Goal: Task Accomplishment & Management: Manage account settings

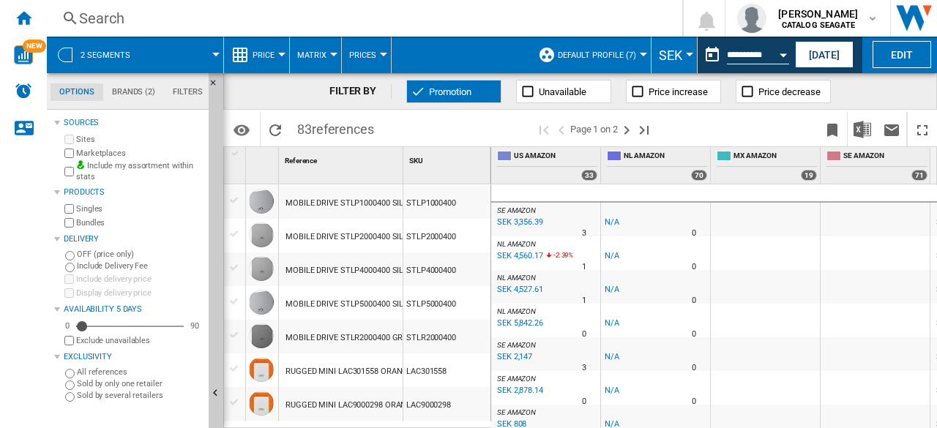
scroll to position [220, 329]
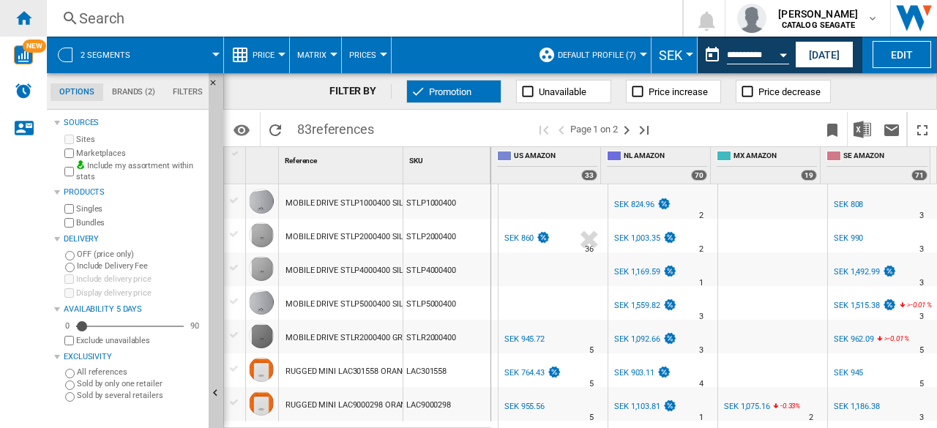
click at [19, 17] on ng-md-icon "Home" at bounding box center [24, 18] width 18 height 18
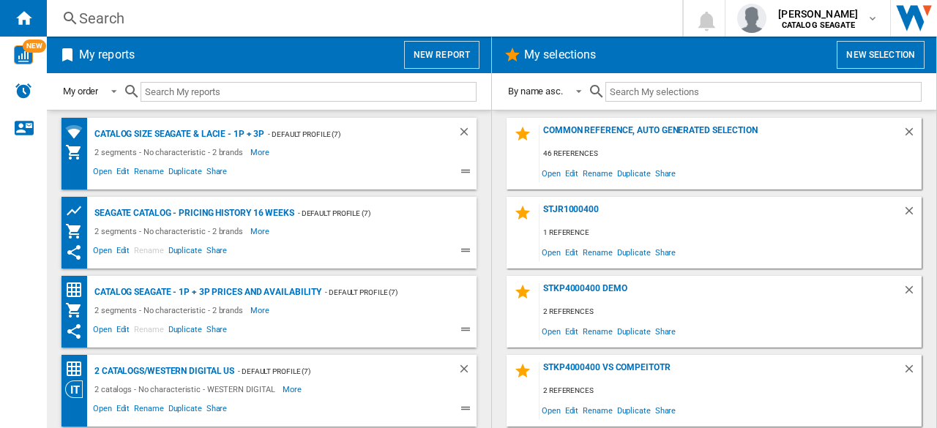
click at [438, 61] on button "New report" at bounding box center [441, 55] width 75 height 28
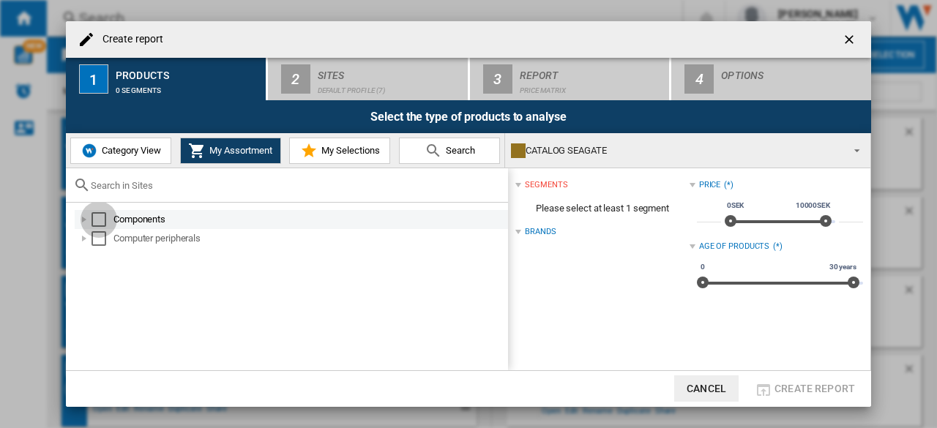
click at [105, 217] on div "Select" at bounding box center [98, 219] width 15 height 15
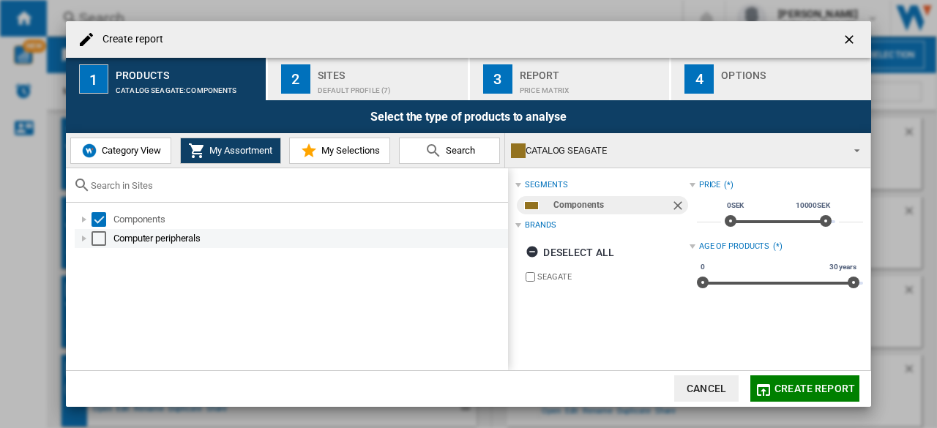
click at [99, 240] on div "Select" at bounding box center [98, 238] width 15 height 15
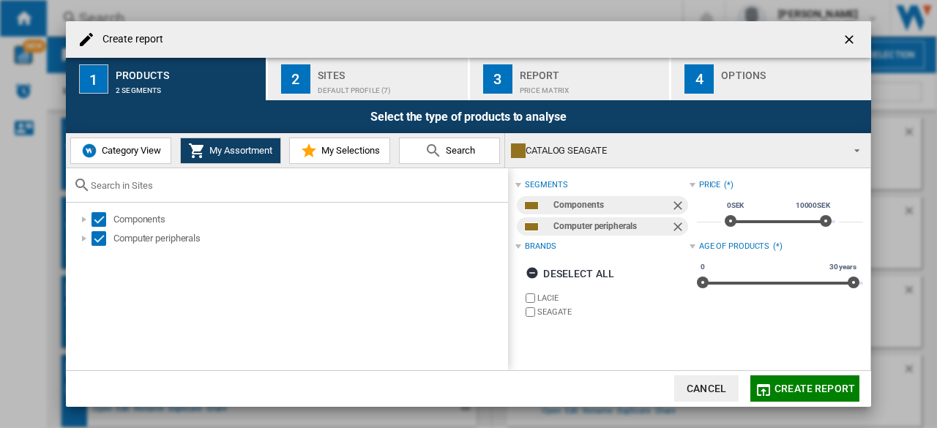
click at [849, 37] on ng-md-icon "getI18NText('BUTTONS.CLOSE_DIALOG')" at bounding box center [851, 41] width 18 height 18
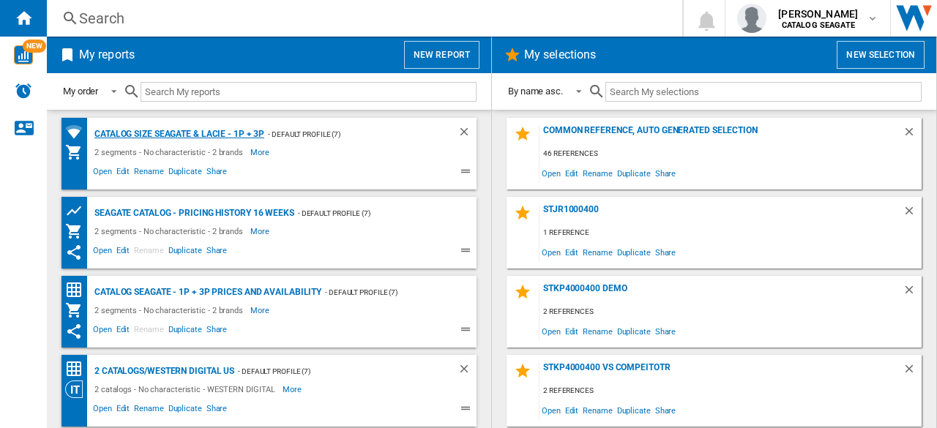
click at [237, 132] on div "Catalog size Seagate & LaCie - 1P + 3P" at bounding box center [177, 134] width 173 height 18
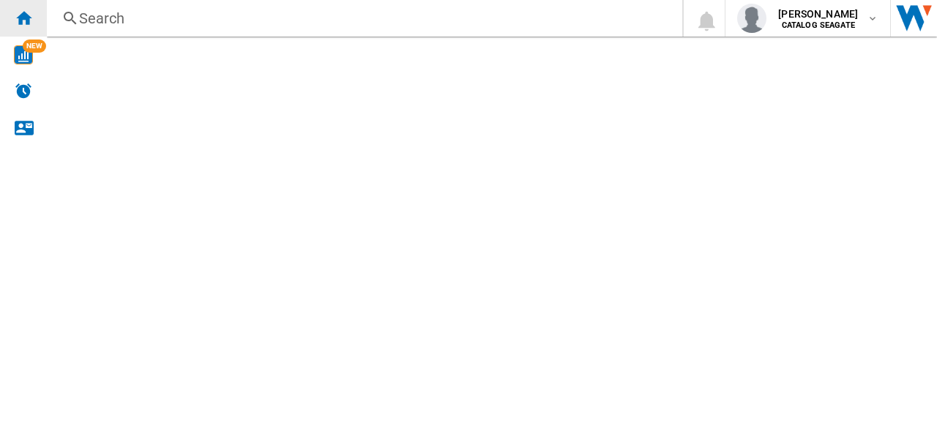
click at [30, 23] on ng-md-icon "Home" at bounding box center [24, 18] width 18 height 18
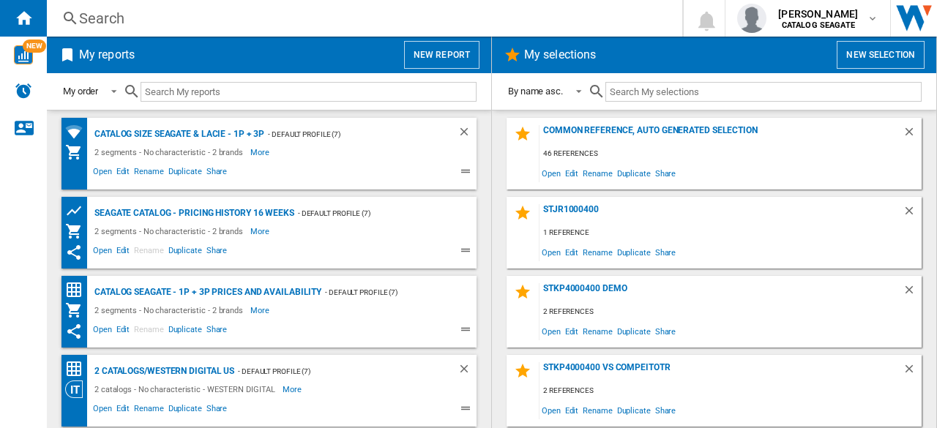
click at [451, 58] on button "New report" at bounding box center [441, 55] width 75 height 28
click at [455, 56] on button "New report" at bounding box center [441, 55] width 75 height 28
click at [293, 289] on div "Catalog Seagate - 1P + 3P prices and availability" at bounding box center [206, 292] width 231 height 18
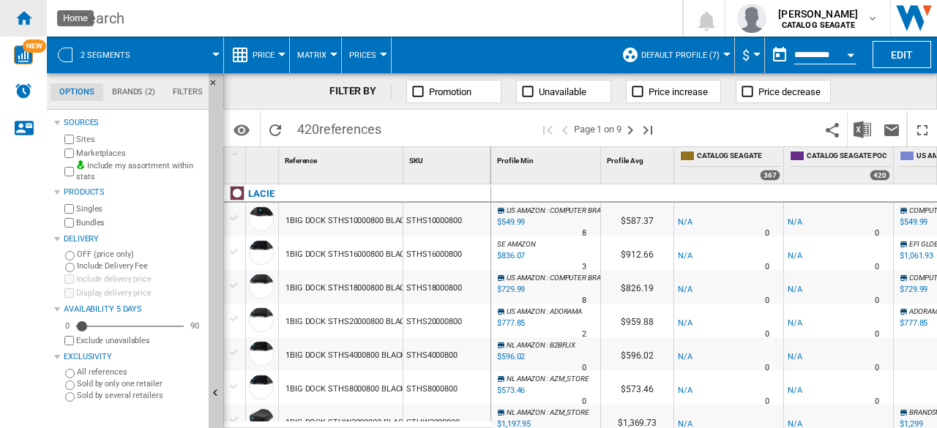
click at [28, 11] on ng-md-icon "Home" at bounding box center [24, 18] width 18 height 18
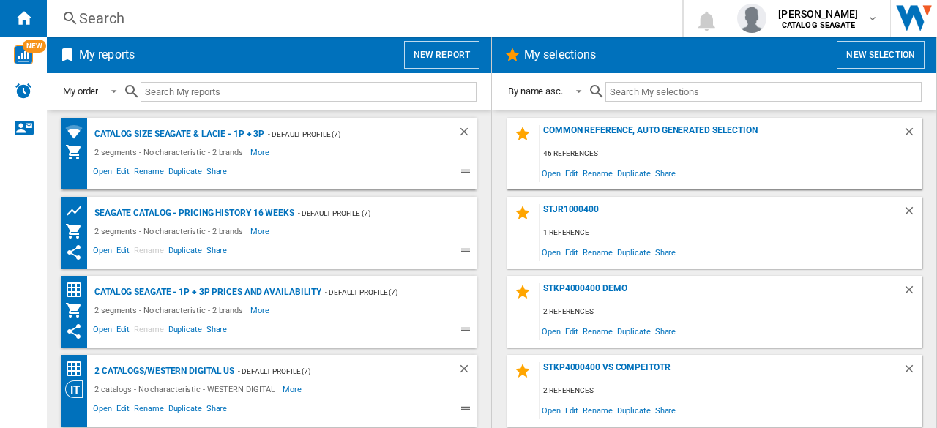
click at [429, 56] on button "New report" at bounding box center [441, 55] width 75 height 28
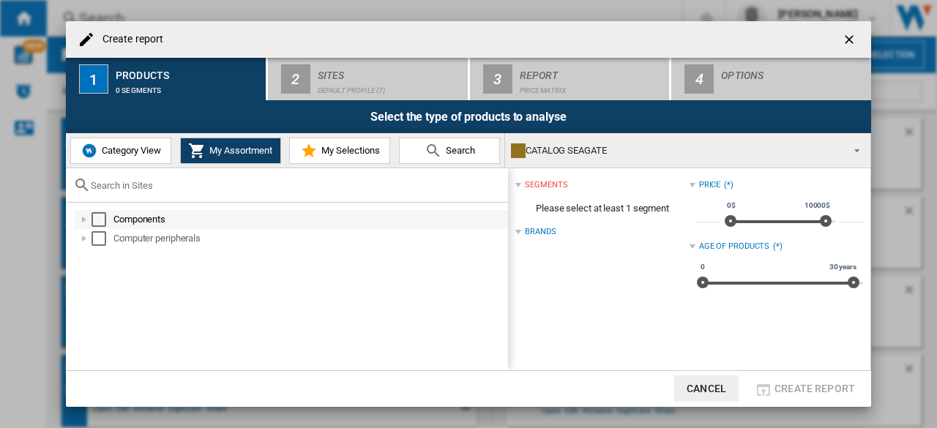
click at [94, 223] on div "Select" at bounding box center [98, 219] width 15 height 15
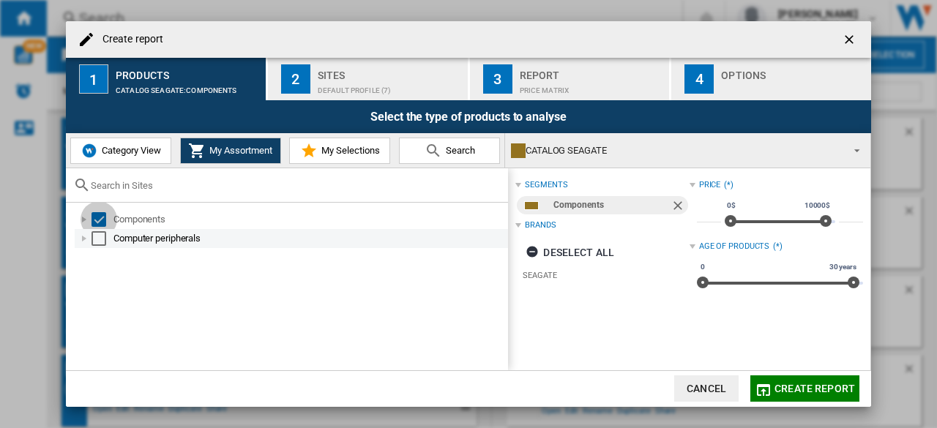
click at [99, 232] on div "Select" at bounding box center [98, 238] width 15 height 15
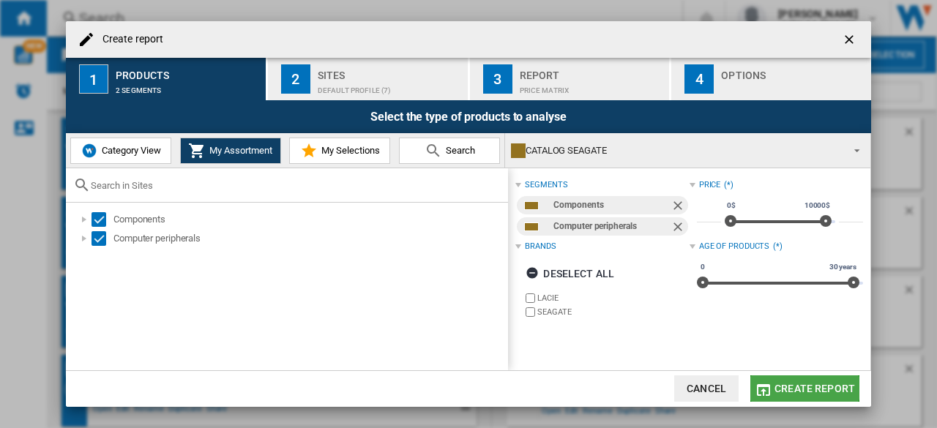
click at [801, 386] on span "Create report" at bounding box center [814, 389] width 81 height 12
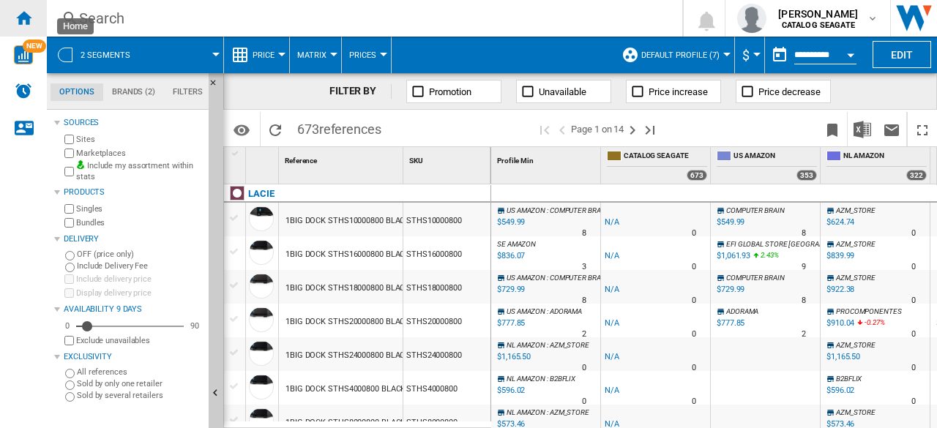
click at [34, 18] on div "Home" at bounding box center [23, 18] width 47 height 37
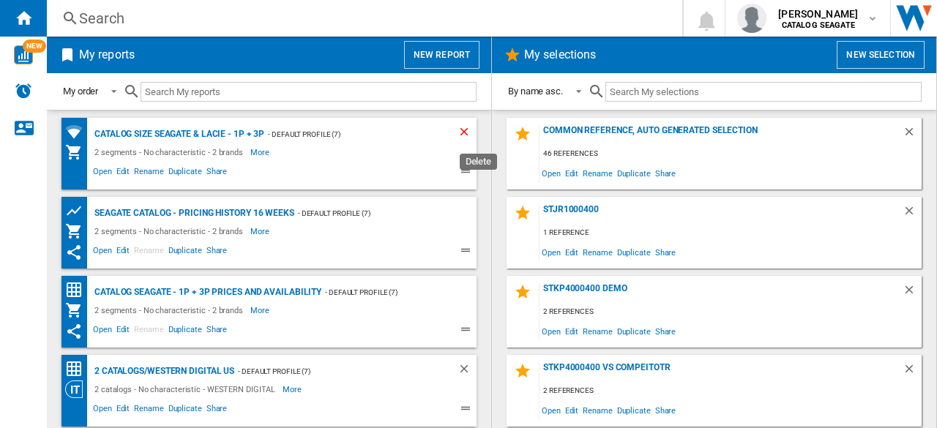
click at [457, 133] on ng-md-icon "Delete" at bounding box center [466, 134] width 18 height 18
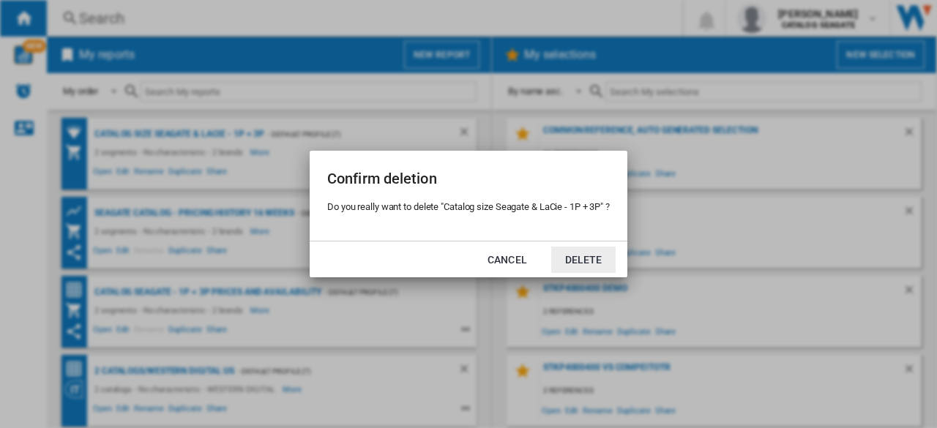
click at [583, 260] on button "Delete" at bounding box center [583, 260] width 64 height 26
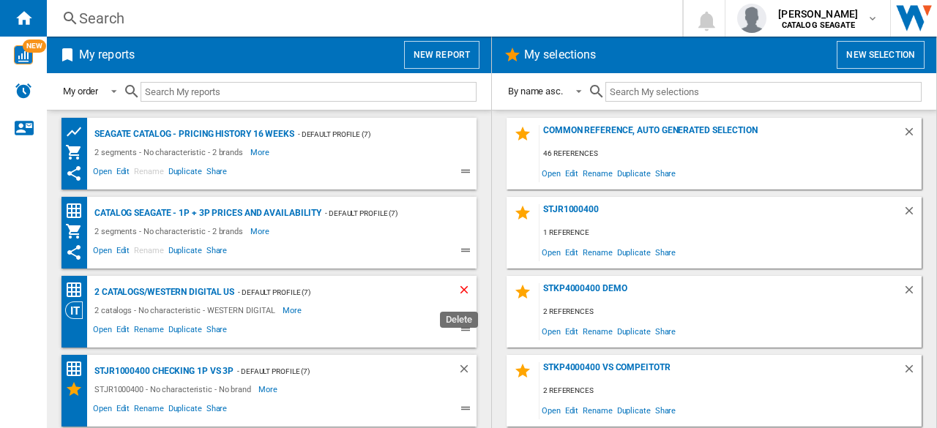
click at [457, 291] on ng-md-icon "Delete" at bounding box center [466, 292] width 18 height 18
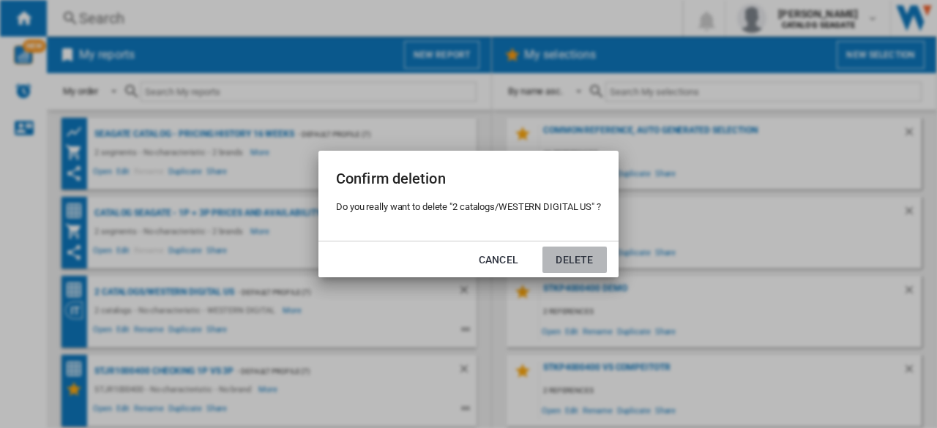
click at [587, 257] on button "Delete" at bounding box center [574, 260] width 64 height 26
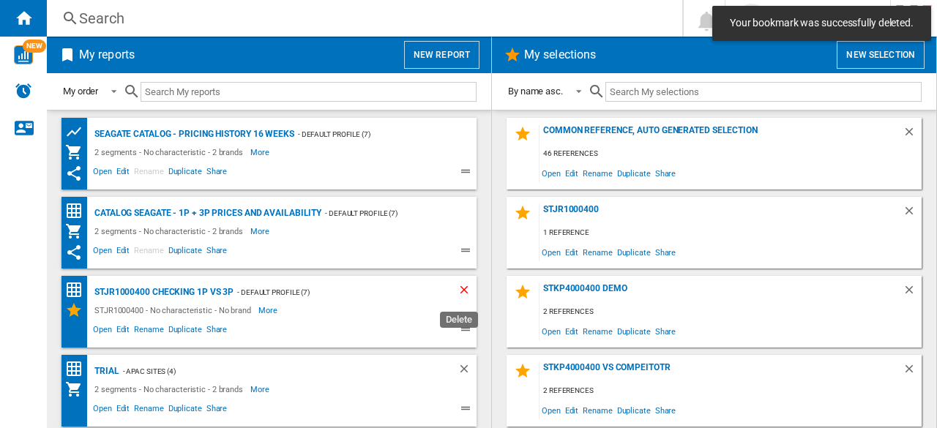
click at [460, 291] on ng-md-icon "Delete" at bounding box center [466, 292] width 18 height 18
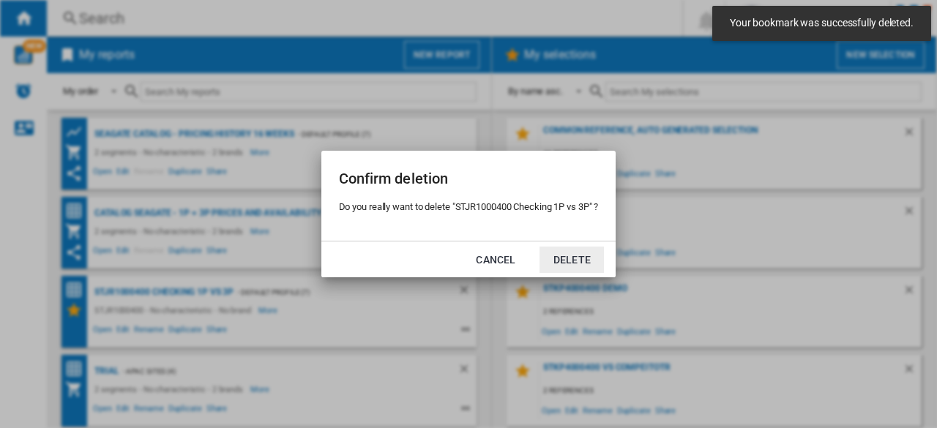
click at [574, 259] on button "Delete" at bounding box center [571, 260] width 64 height 26
